Goal: Task Accomplishment & Management: Complete application form

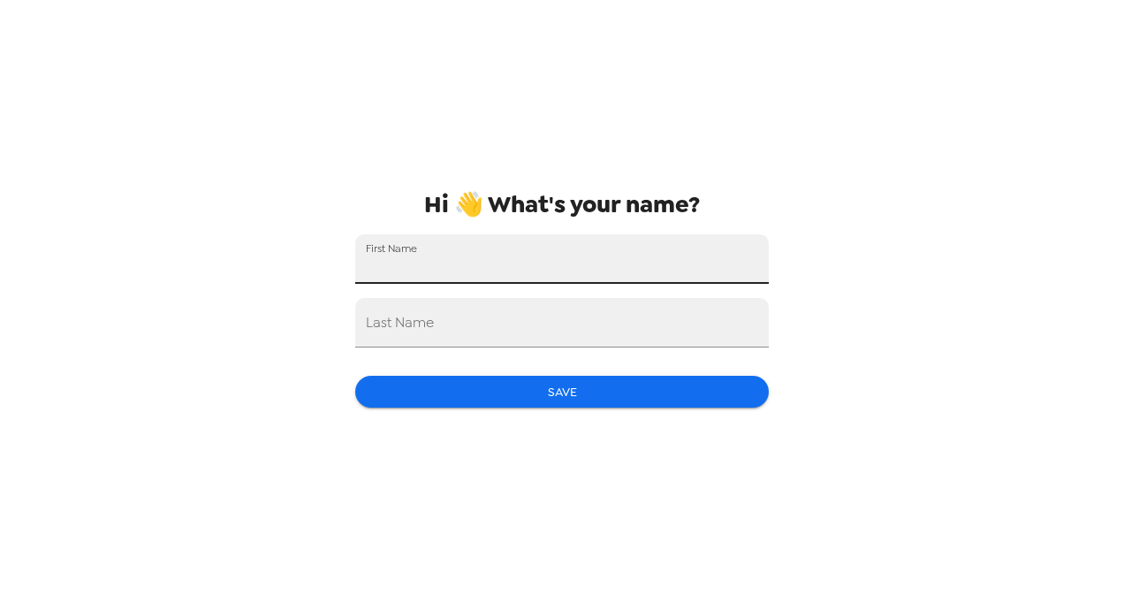
click at [428, 266] on input "First Name" at bounding box center [562, 259] width 414 height 50
type input "Oksana"
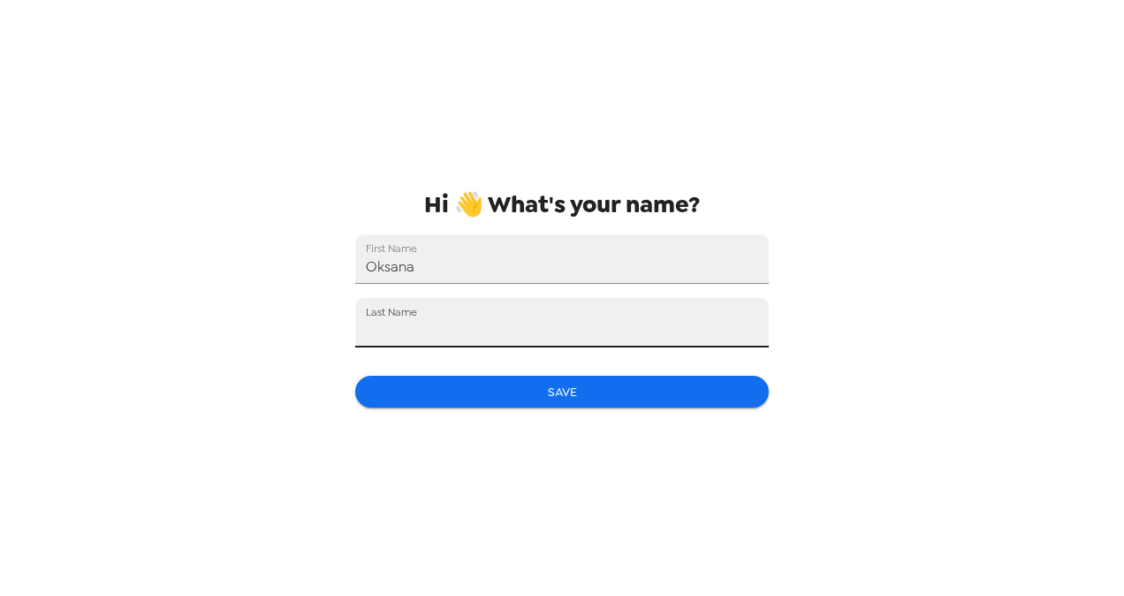
click at [450, 327] on input "Last Name" at bounding box center [562, 323] width 414 height 50
type input "Lubasuk"
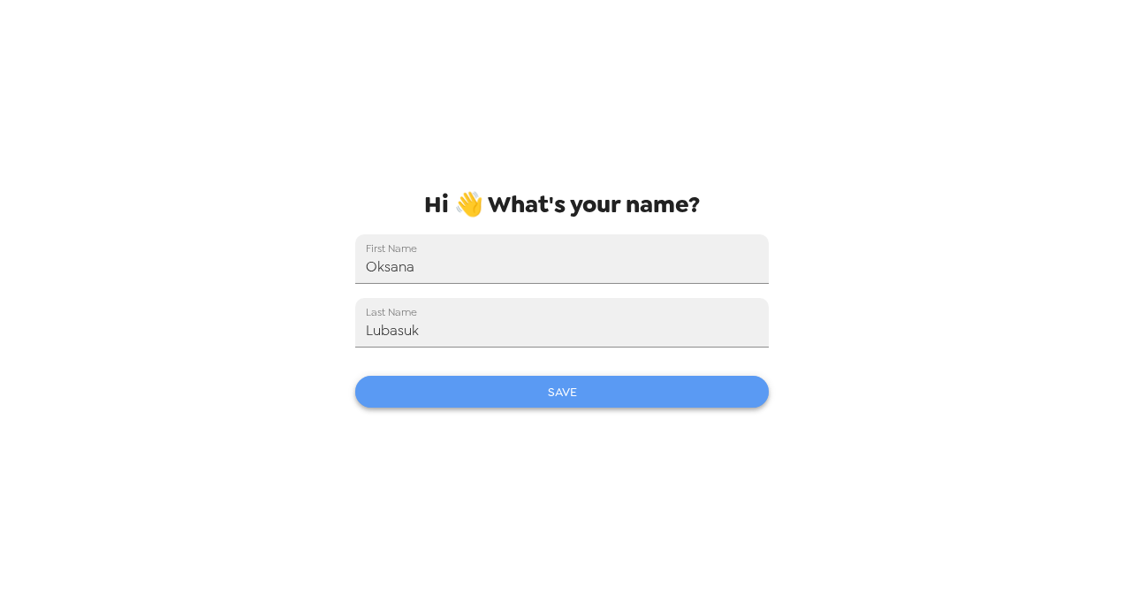
click at [564, 396] on button "Save" at bounding box center [562, 392] width 414 height 33
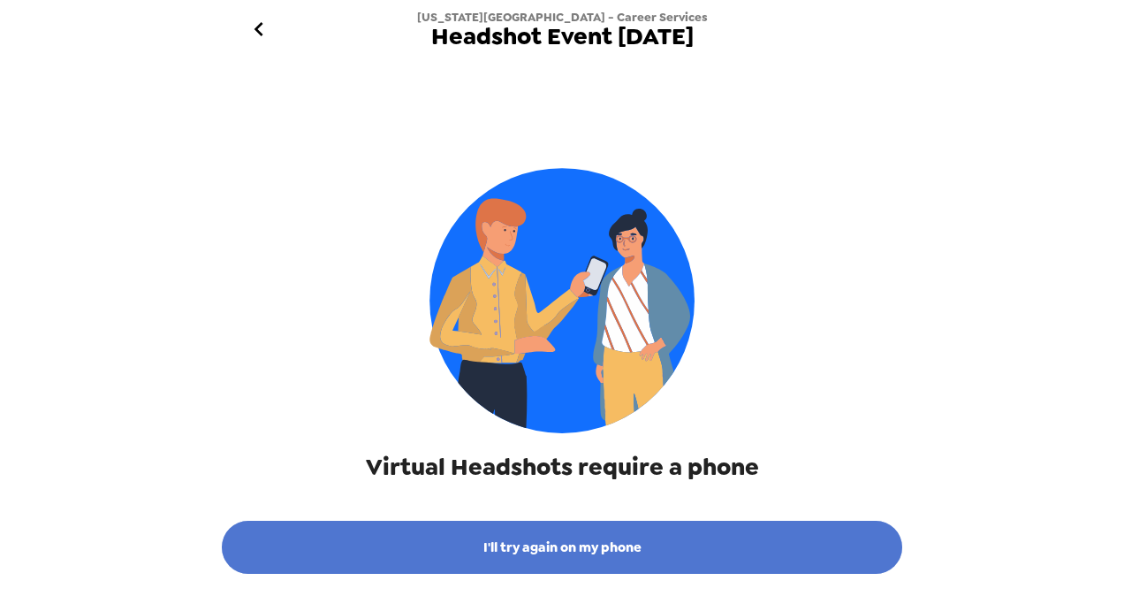
click at [477, 543] on button "I'll try again on my phone" at bounding box center [562, 547] width 681 height 53
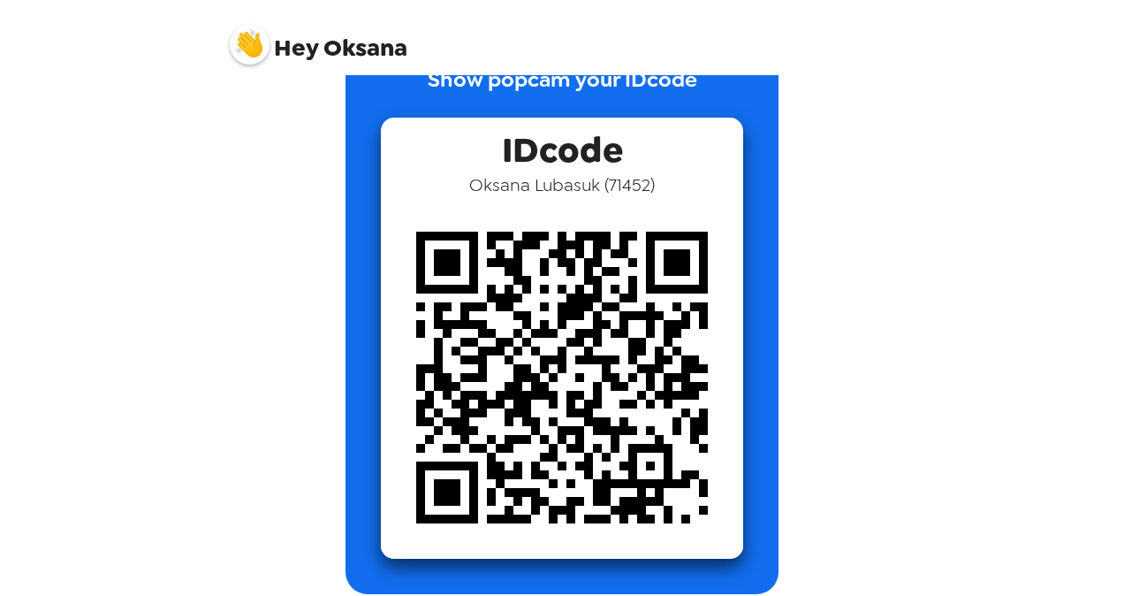
scroll to position [81, 0]
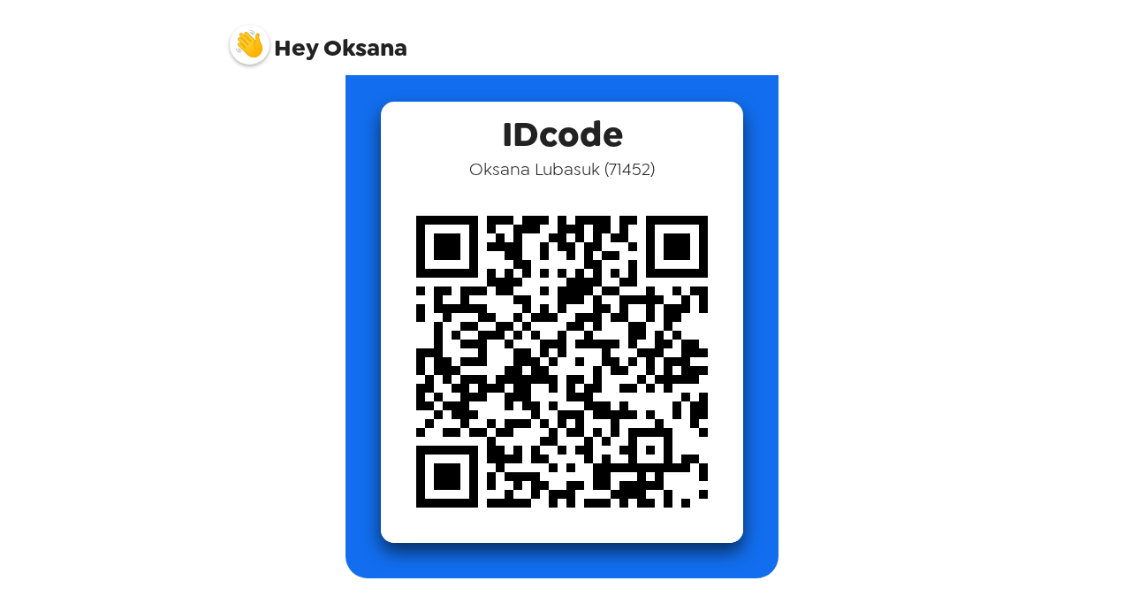
click at [499, 368] on img at bounding box center [562, 361] width 362 height 362
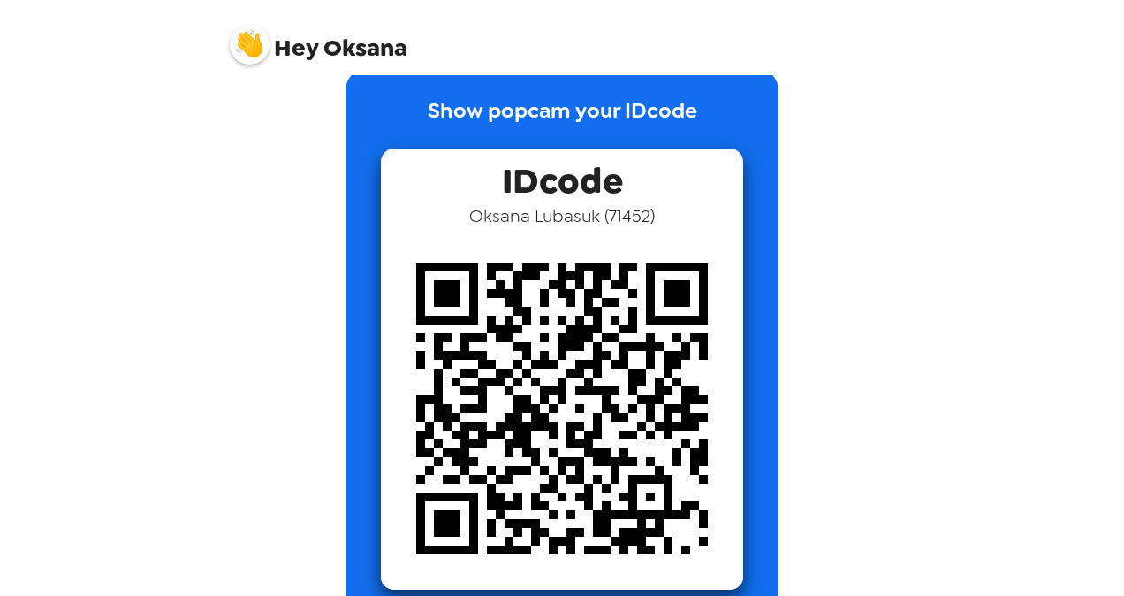
scroll to position [0, 0]
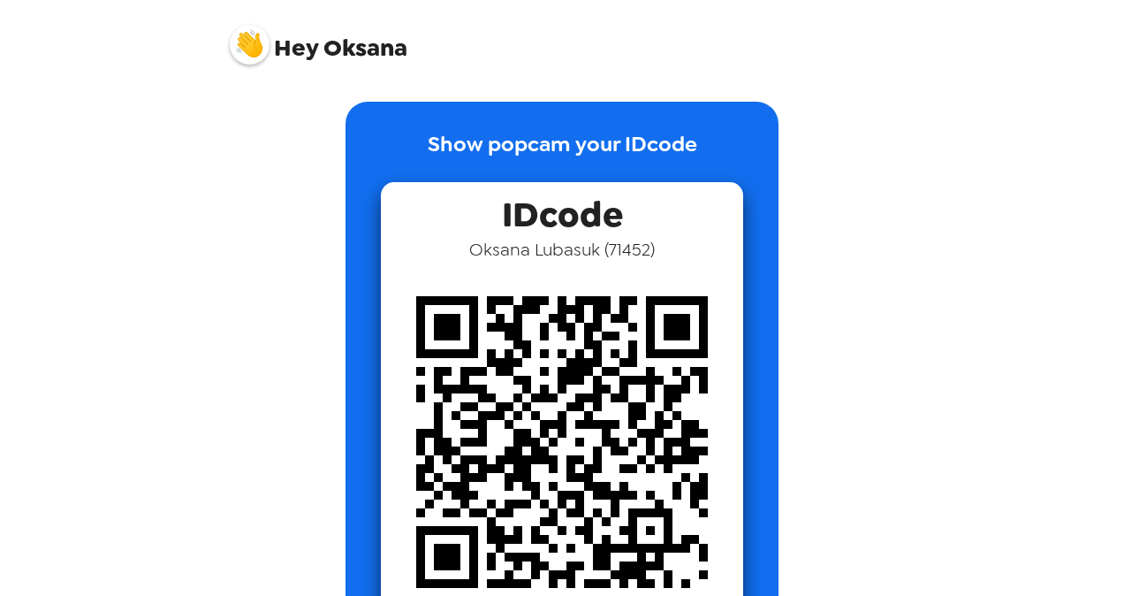
drag, startPoint x: 464, startPoint y: 249, endPoint x: 680, endPoint y: 249, distance: 215.7
click at [680, 249] on div "IDcode Oksana Lubasuk ( 71452 )" at bounding box center [562, 402] width 362 height 441
copy span "Oksana Lubasuk ( 7145"
click at [245, 49] on img at bounding box center [250, 45] width 40 height 40
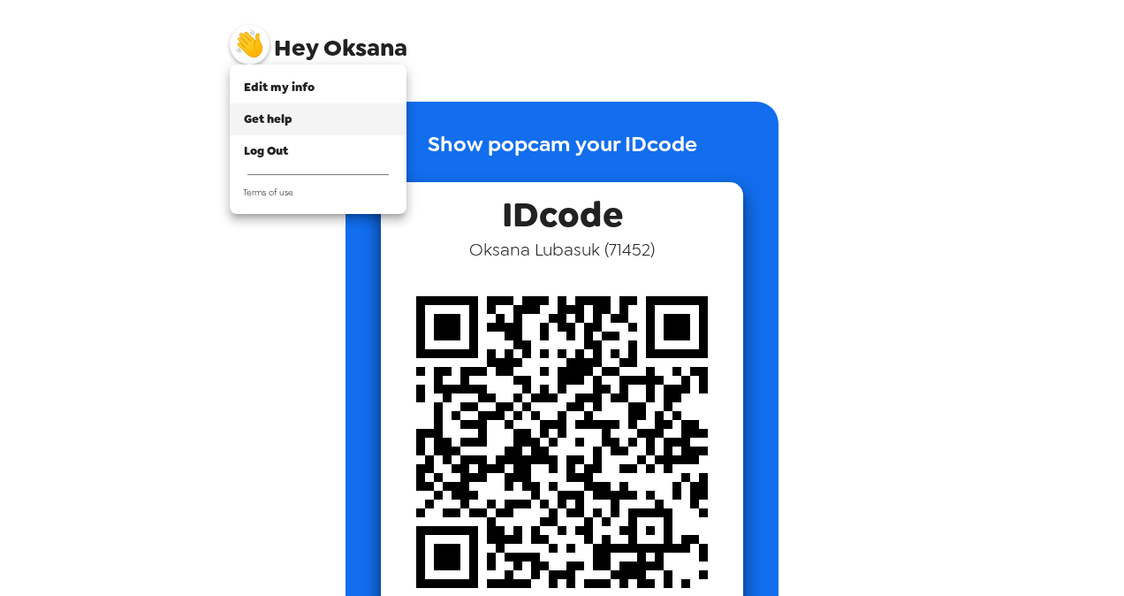
click at [262, 113] on span "Get help" at bounding box center [268, 118] width 49 height 15
click at [336, 83] on div "Edit my info" at bounding box center [318, 88] width 149 height 18
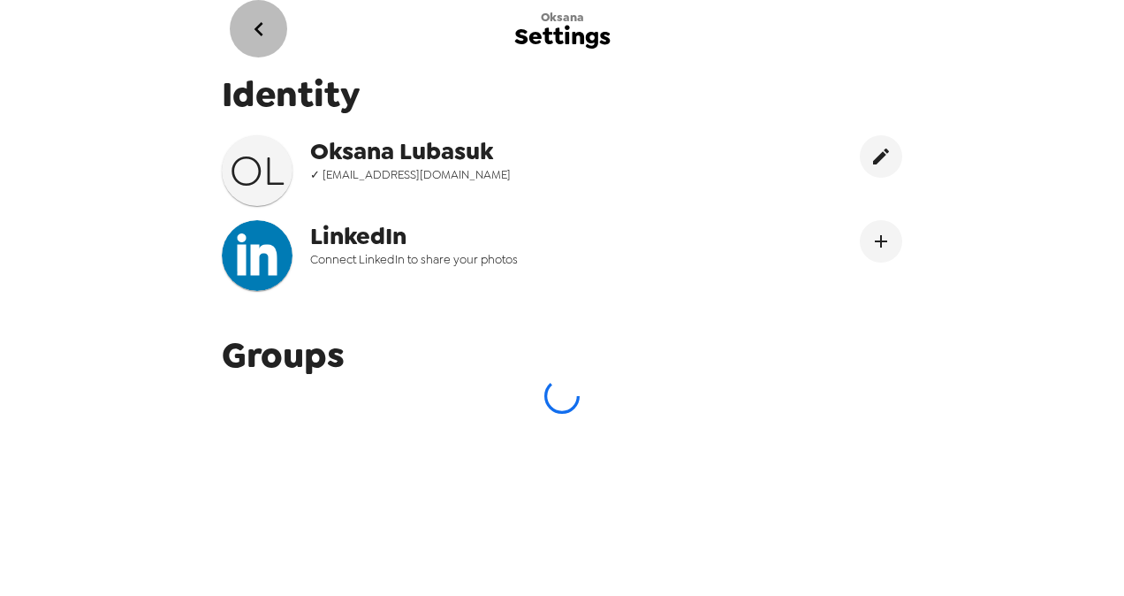
click at [256, 31] on icon "go back" at bounding box center [258, 29] width 9 height 14
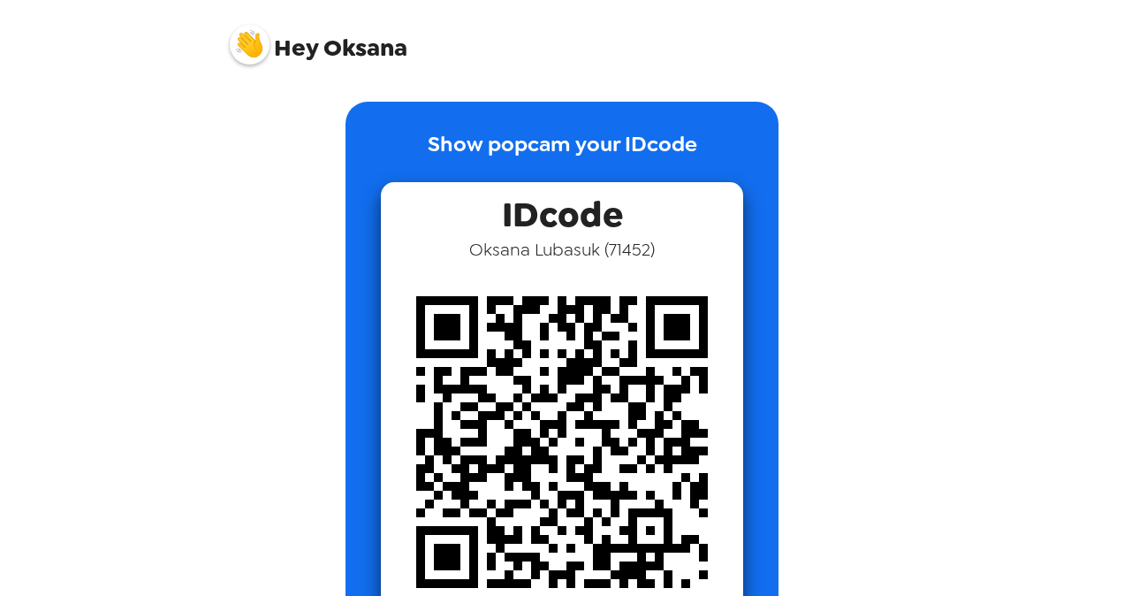
click at [1065, 308] on div "Hey Oksana Show popcam your IDcode IDcode Oksana Lubasuk ( 71452 )" at bounding box center [562, 298] width 1124 height 596
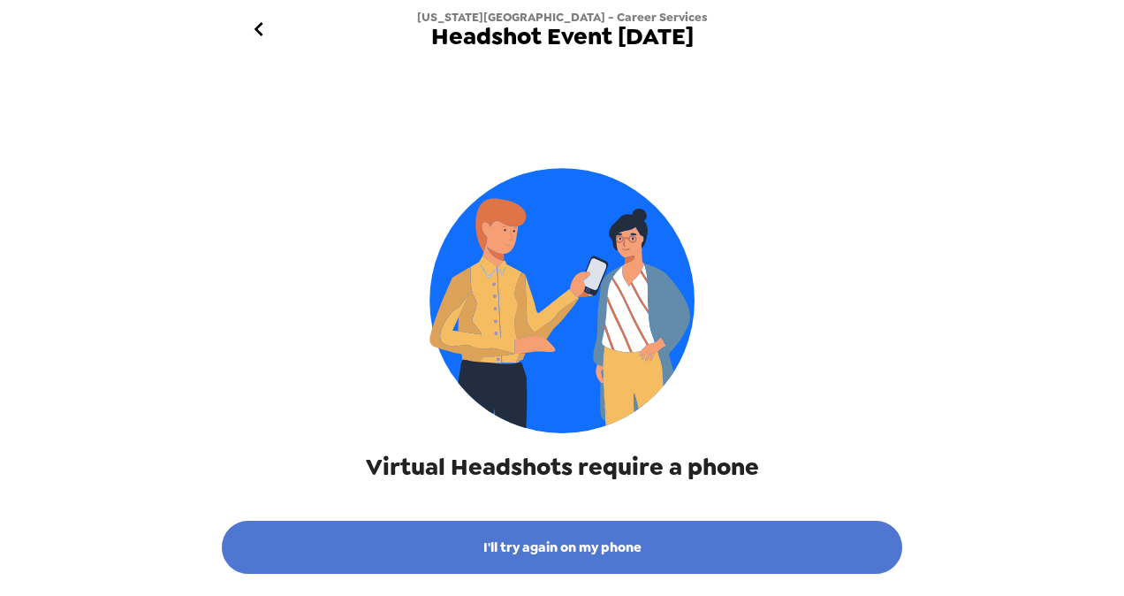
click at [637, 549] on button "I'll try again on my phone" at bounding box center [562, 547] width 681 height 53
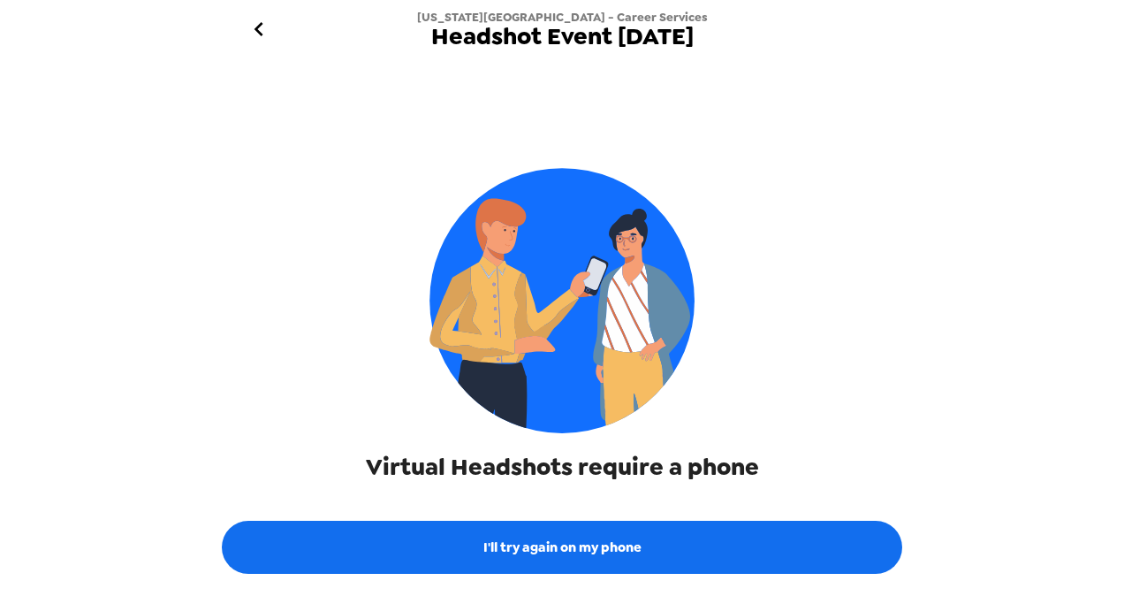
click at [255, 34] on icon "go back" at bounding box center [259, 29] width 28 height 28
